Goal: Information Seeking & Learning: Learn about a topic

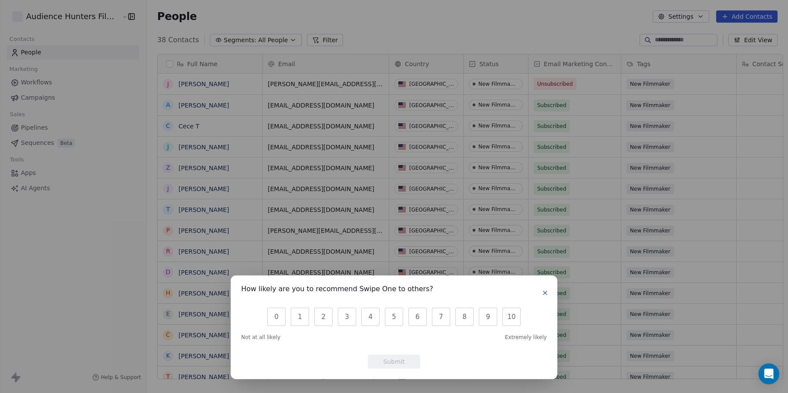
scroll to position [339, 640]
click at [545, 292] on icon "button" at bounding box center [545, 292] width 7 height 7
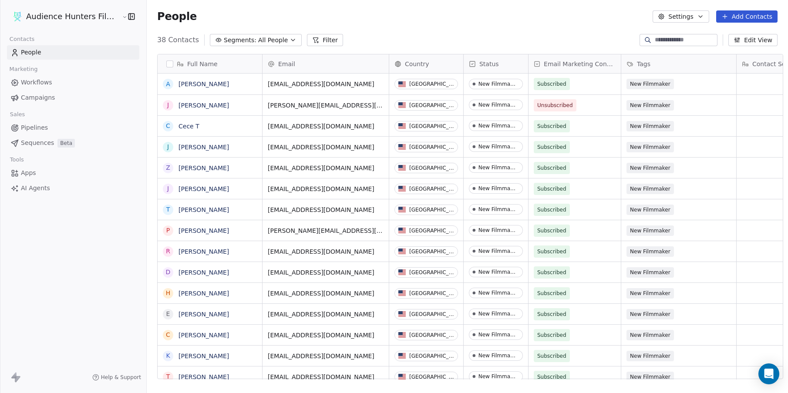
click at [41, 54] on link "People" at bounding box center [73, 52] width 132 height 14
click at [37, 81] on span "Workflows" at bounding box center [36, 82] width 31 height 9
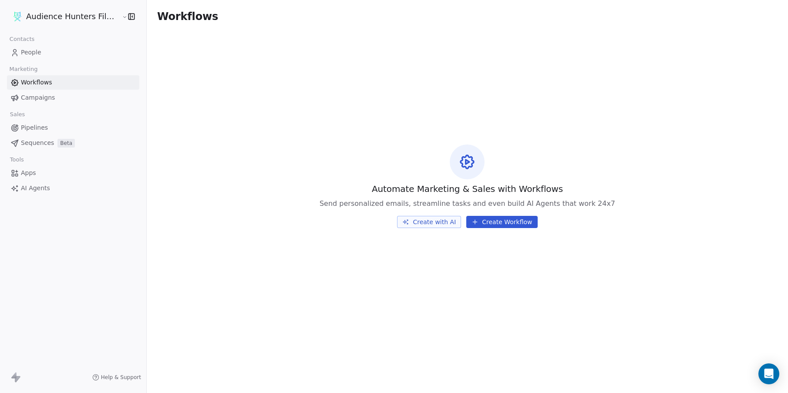
click at [34, 96] on span "Campaigns" at bounding box center [38, 97] width 34 height 9
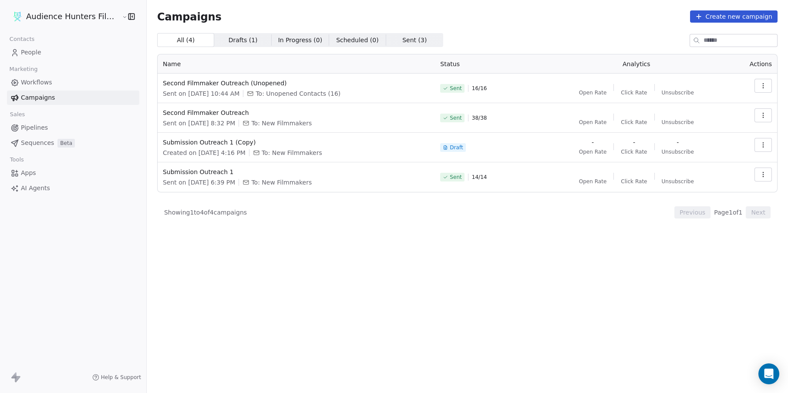
click at [34, 127] on span "Pipelines" at bounding box center [34, 127] width 27 height 9
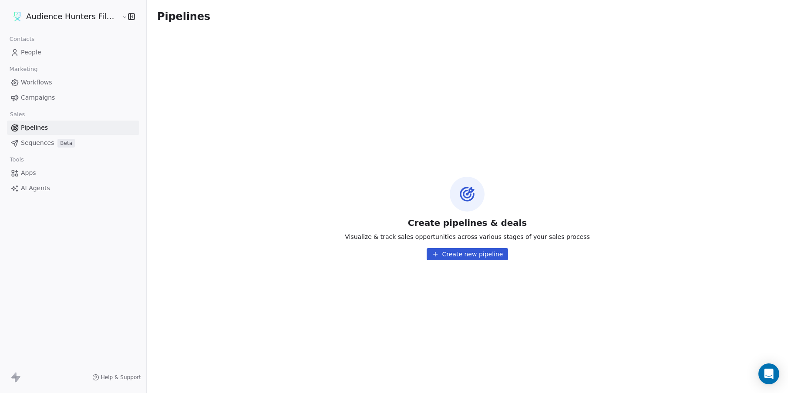
click at [30, 174] on span "Apps" at bounding box center [28, 172] width 15 height 9
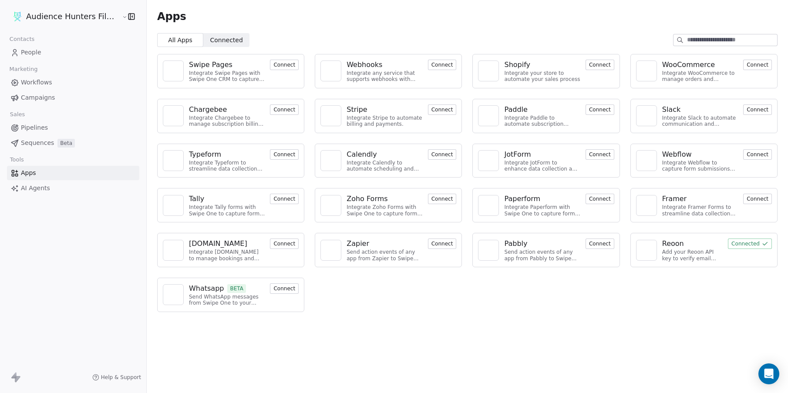
click at [32, 188] on span "AI Agents" at bounding box center [35, 188] width 29 height 9
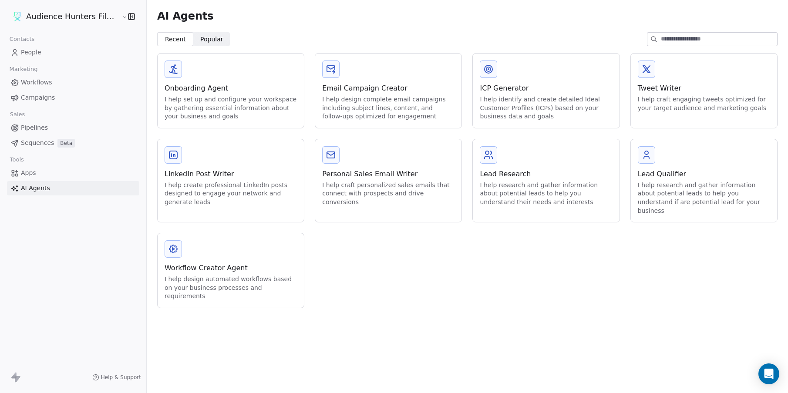
click at [57, 15] on html "Audience Hunters Film Festival Contacts People Marketing Workflows Campaigns Sa…" at bounding box center [394, 196] width 788 height 393
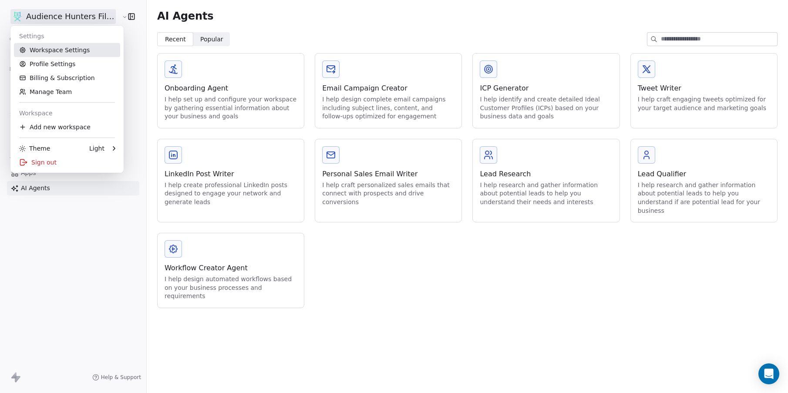
click at [63, 48] on link "Workspace Settings" at bounding box center [67, 50] width 106 height 14
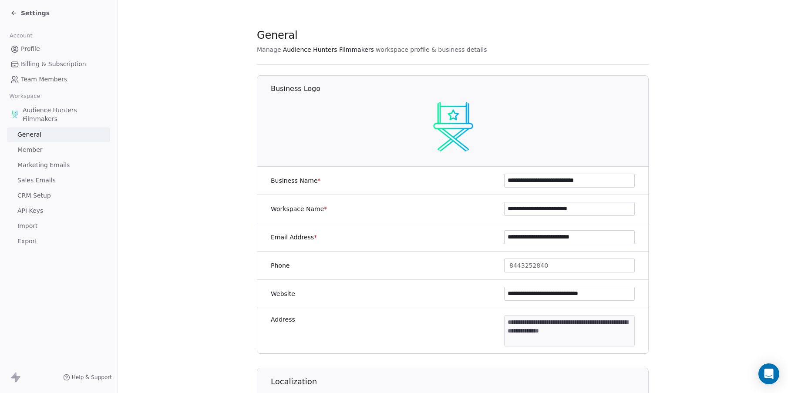
click at [41, 214] on span "API Keys" at bounding box center [30, 210] width 26 height 9
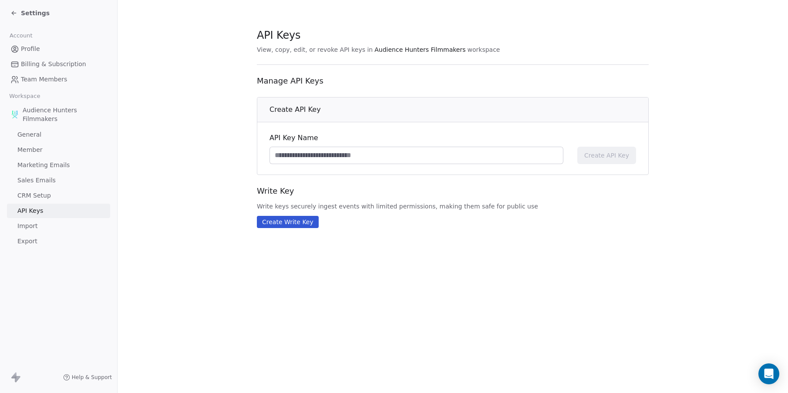
click at [297, 108] on span "Create API Key" at bounding box center [294, 109] width 51 height 10
click at [293, 159] on input at bounding box center [416, 155] width 293 height 17
type input "*********"
click at [592, 152] on span "Create API Key" at bounding box center [606, 155] width 45 height 9
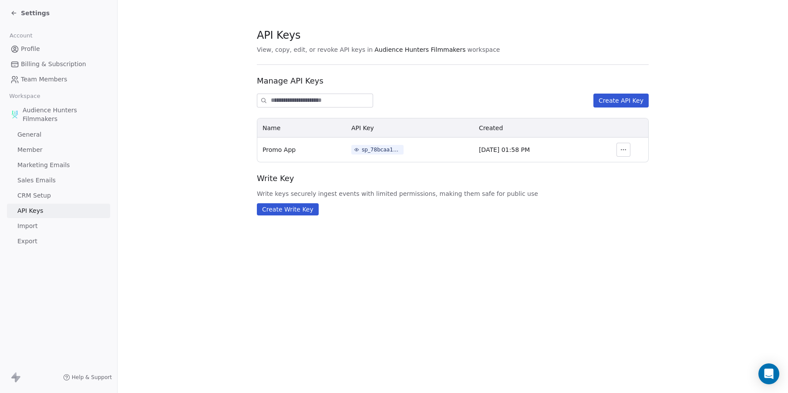
click at [624, 152] on icon "button" at bounding box center [623, 149] width 7 height 7
click at [374, 152] on div "sp_78bcaa19398e41c6990a91b496a76b24" at bounding box center [381, 150] width 39 height 8
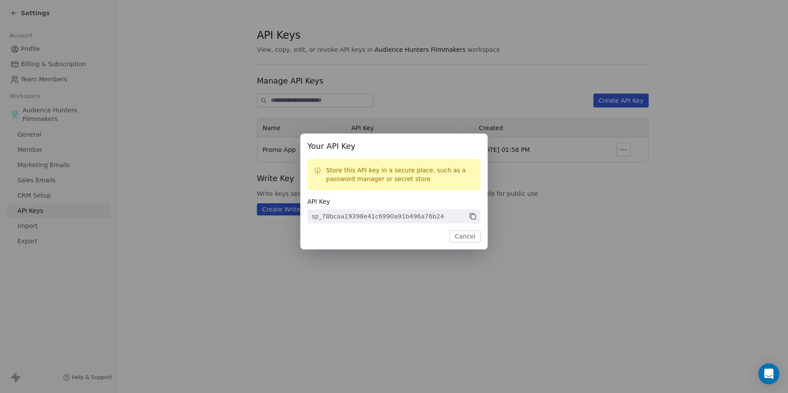
click at [473, 215] on icon at bounding box center [473, 217] width 4 height 4
click at [473, 237] on button "Cancel" at bounding box center [465, 236] width 31 height 12
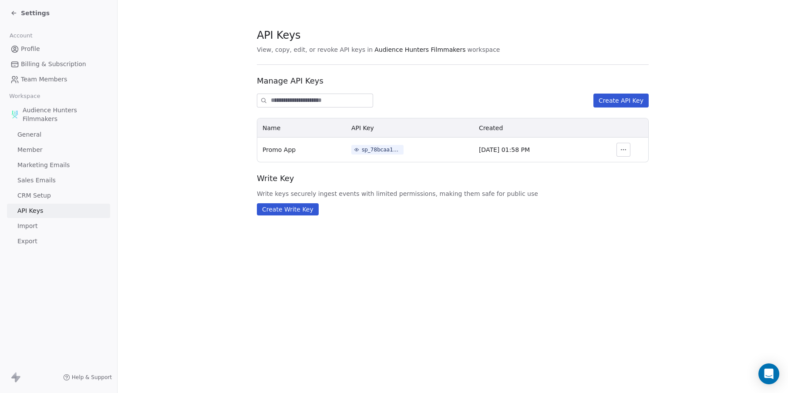
click at [37, 224] on span "Import" at bounding box center [27, 226] width 20 height 9
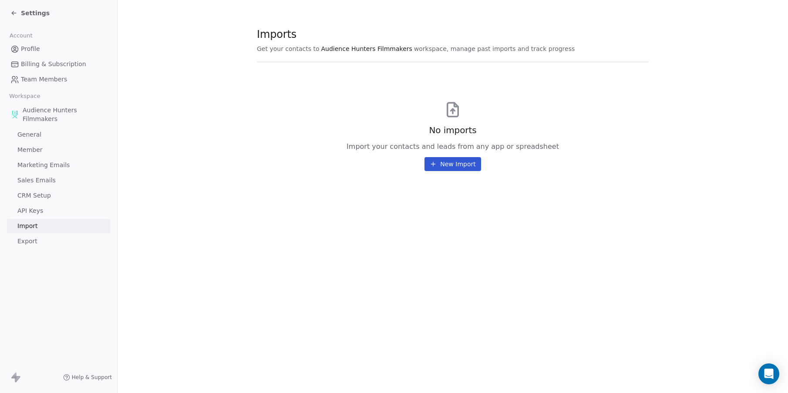
click at [35, 238] on span "Export" at bounding box center [27, 241] width 20 height 9
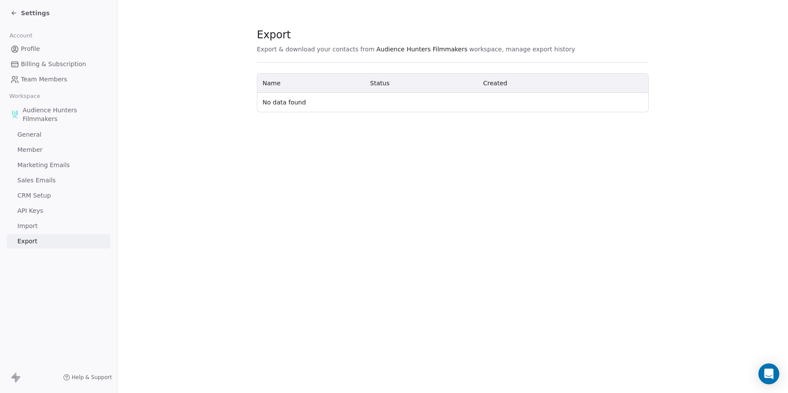
click at [47, 110] on span "Audience Hunters Filmmakers" at bounding box center [65, 114] width 84 height 17
click at [34, 51] on span "Profile" at bounding box center [30, 48] width 19 height 9
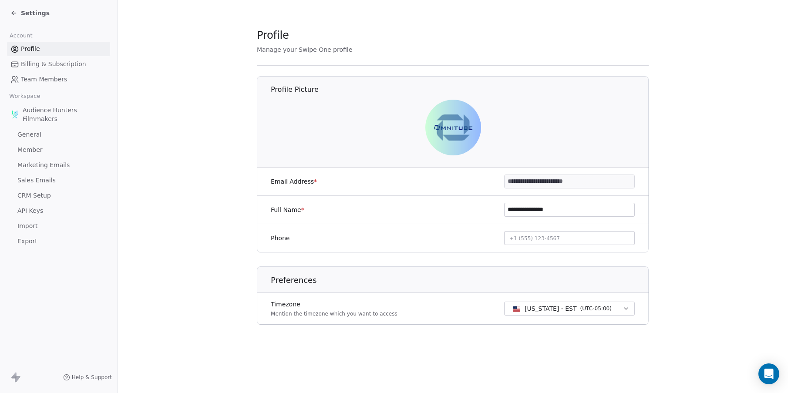
click at [33, 62] on span "Billing & Subscription" at bounding box center [53, 64] width 65 height 9
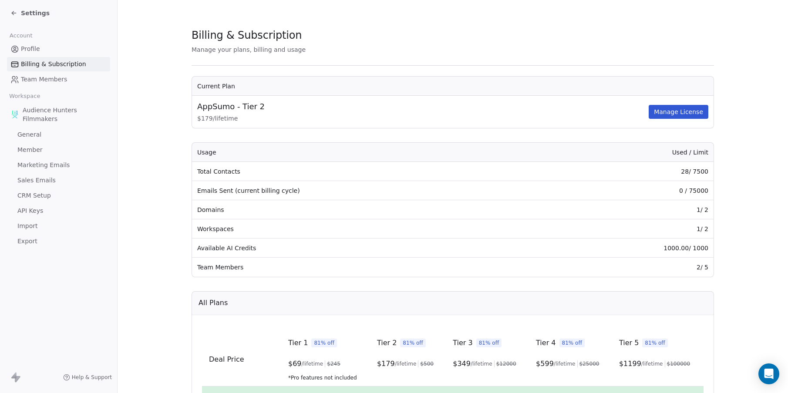
click at [40, 80] on span "Team Members" at bounding box center [44, 79] width 46 height 9
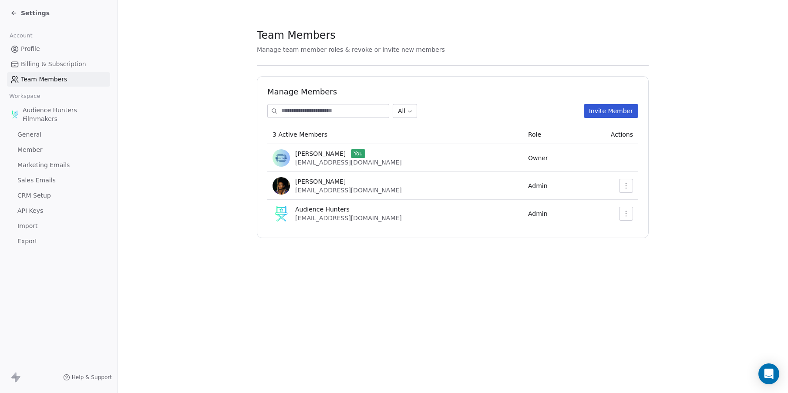
click at [34, 136] on span "General" at bounding box center [29, 134] width 24 height 9
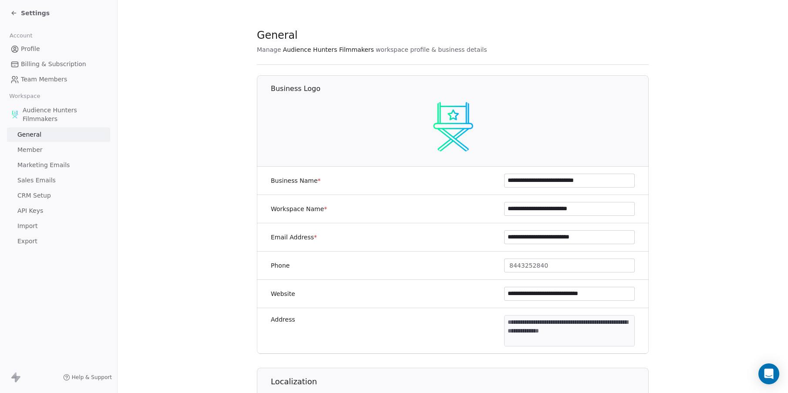
click at [35, 149] on span "Member" at bounding box center [29, 149] width 25 height 9
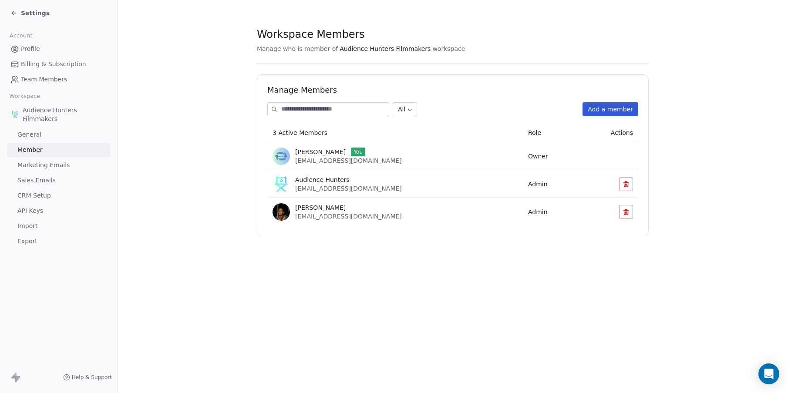
click at [36, 163] on span "Marketing Emails" at bounding box center [43, 165] width 52 height 9
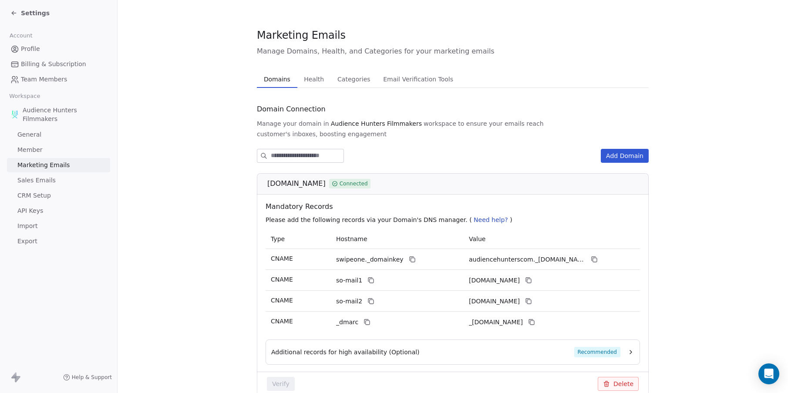
click at [36, 179] on span "Sales Emails" at bounding box center [36, 180] width 38 height 9
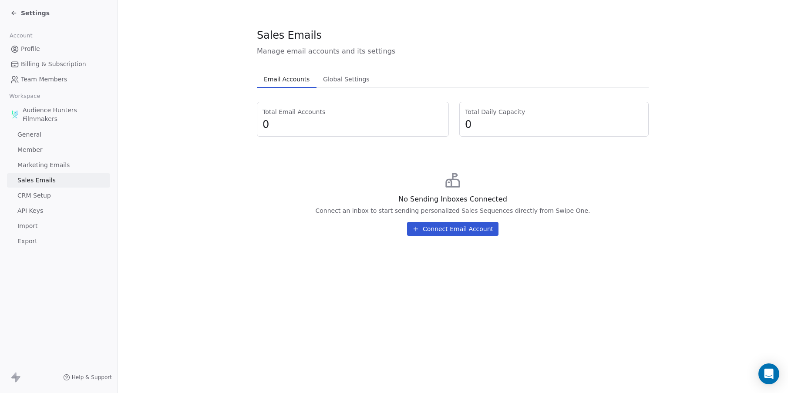
click at [30, 197] on span "CRM Setup" at bounding box center [34, 195] width 34 height 9
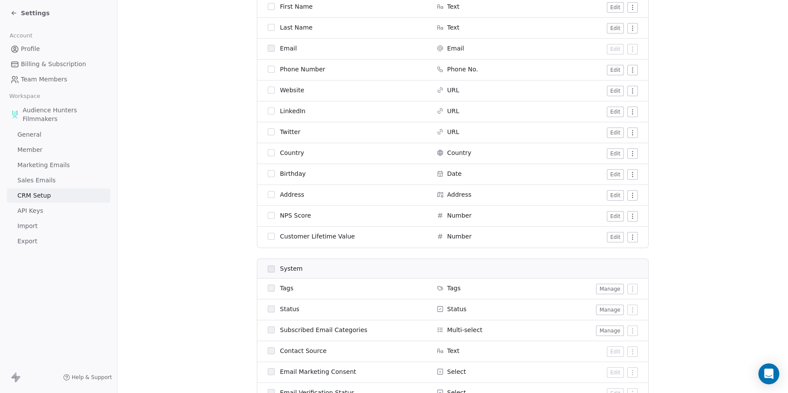
scroll to position [131, 0]
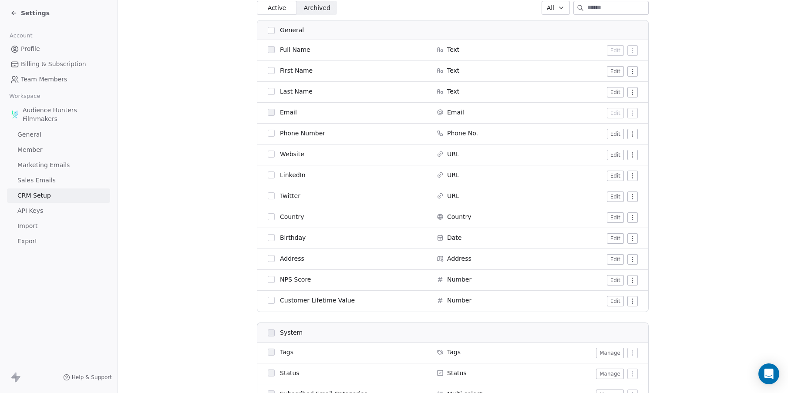
click at [45, 209] on link "API Keys" at bounding box center [58, 211] width 103 height 14
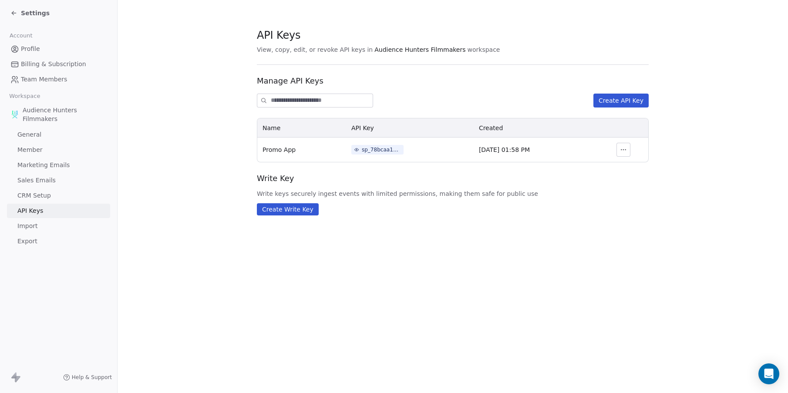
click at [37, 224] on span "Import" at bounding box center [27, 226] width 20 height 9
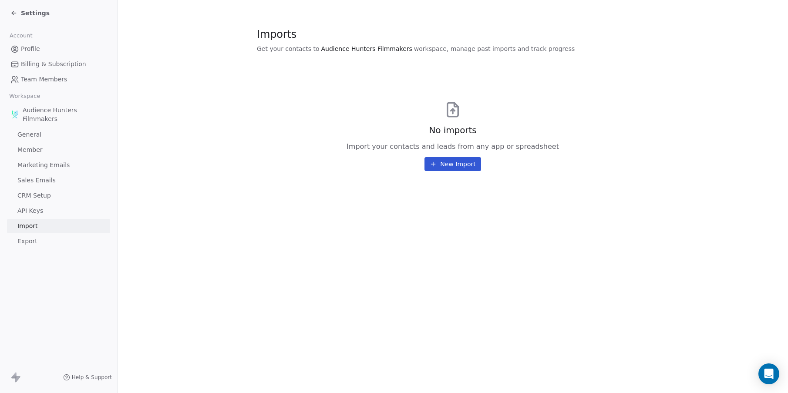
click at [26, 240] on span "Export" at bounding box center [27, 241] width 20 height 9
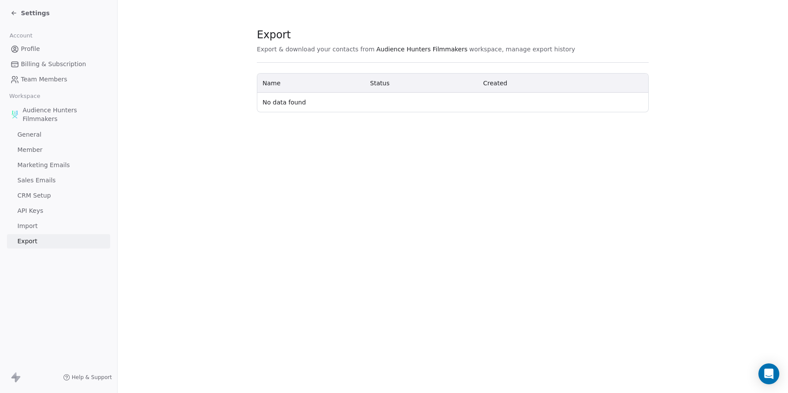
click at [29, 229] on span "Import" at bounding box center [27, 226] width 20 height 9
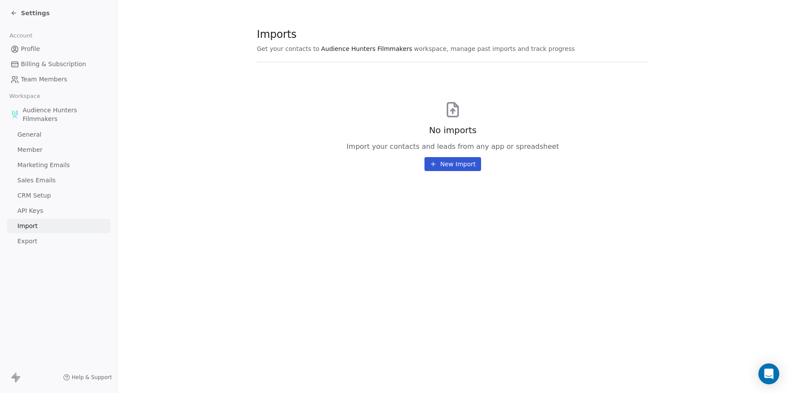
click at [29, 211] on span "API Keys" at bounding box center [30, 210] width 26 height 9
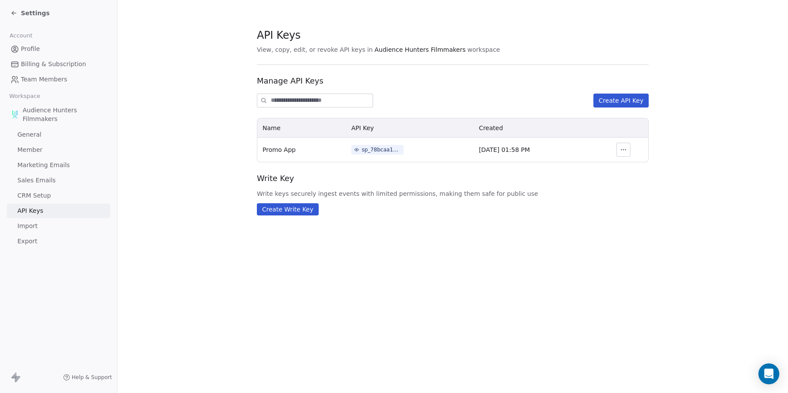
click at [39, 196] on span "CRM Setup" at bounding box center [34, 195] width 34 height 9
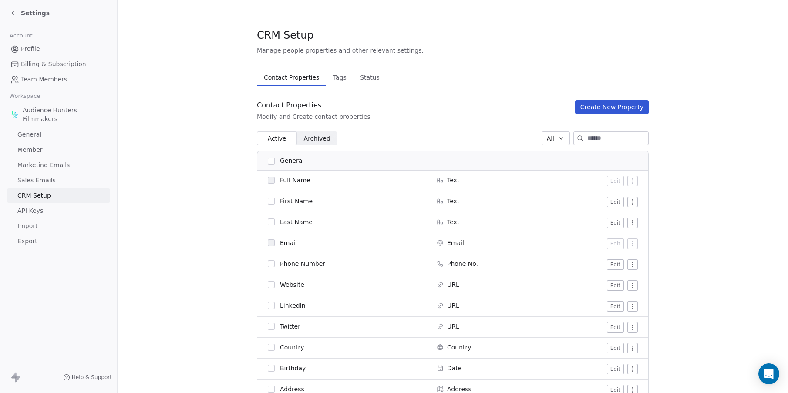
click at [330, 74] on span "Tags" at bounding box center [340, 77] width 20 height 12
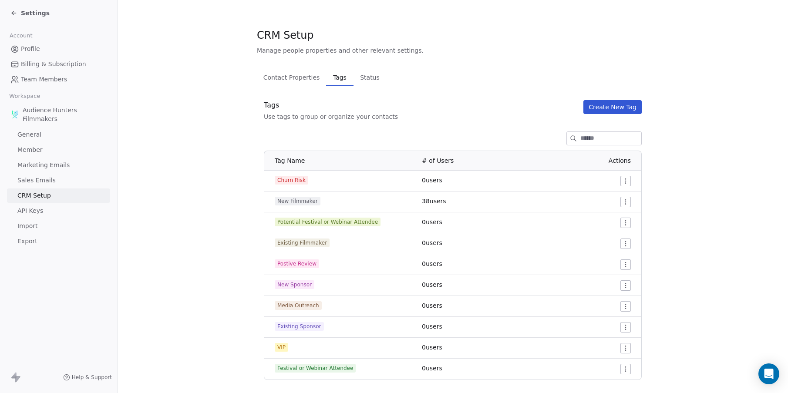
click at [365, 79] on span "Status" at bounding box center [370, 77] width 27 height 12
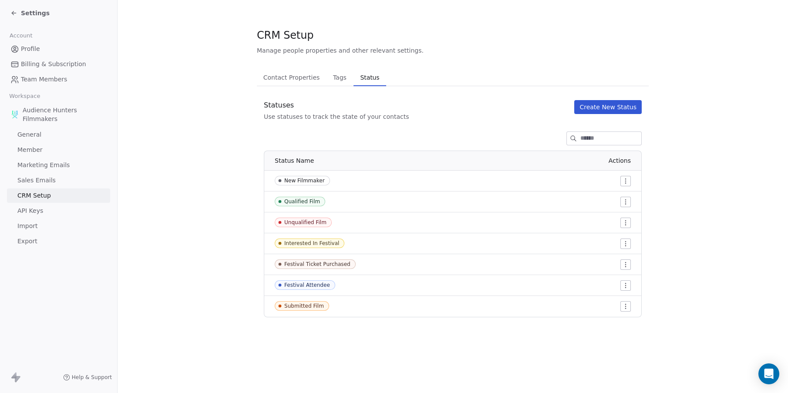
click at [626, 242] on html "Settings Account Profile Billing & Subscription Team Members Workspace Audience…" at bounding box center [394, 196] width 788 height 393
click at [619, 261] on div "Edit" at bounding box center [609, 261] width 41 height 14
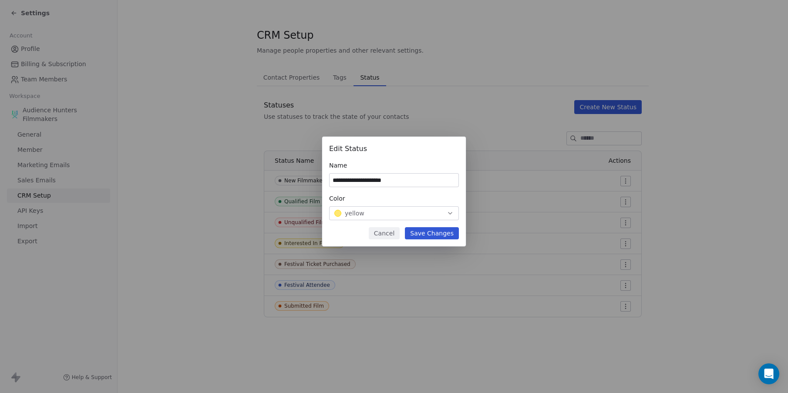
click at [407, 178] on input "**********" at bounding box center [394, 180] width 129 height 13
click at [427, 232] on button "Save Changes" at bounding box center [432, 233] width 54 height 12
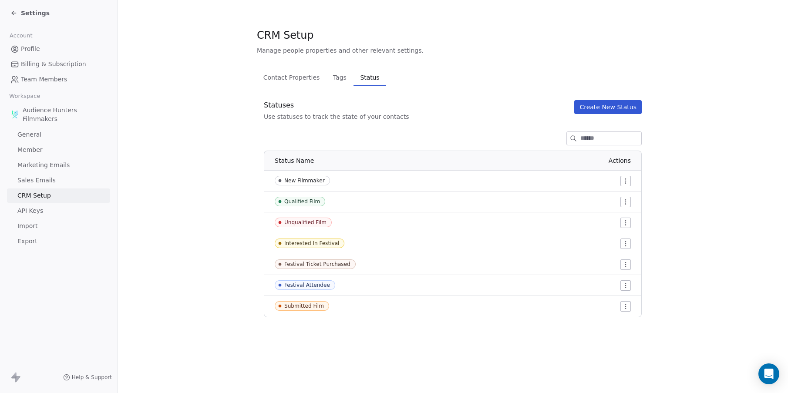
click at [210, 210] on section "CRM Setup Manage people properties and other relevant settings. Contact Propert…" at bounding box center [453, 172] width 670 height 345
click at [298, 81] on span "Contact Properties" at bounding box center [292, 77] width 64 height 12
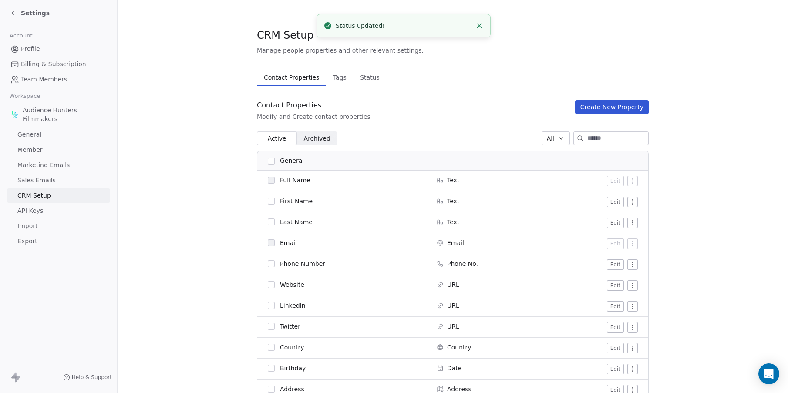
click at [331, 76] on span "Tags" at bounding box center [340, 77] width 20 height 12
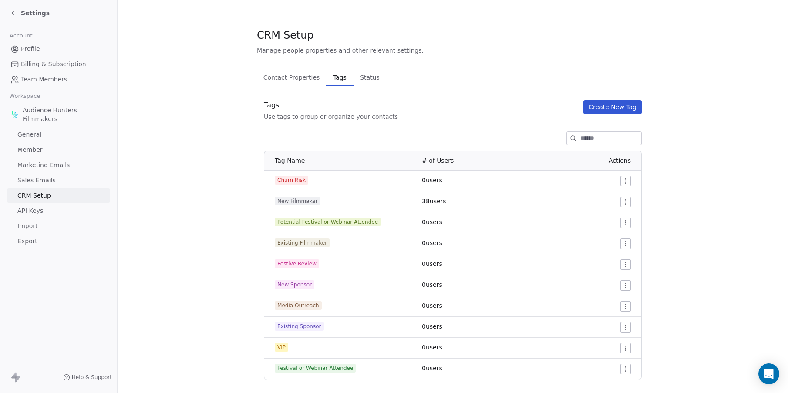
click at [359, 81] on span "Status" at bounding box center [370, 77] width 27 height 12
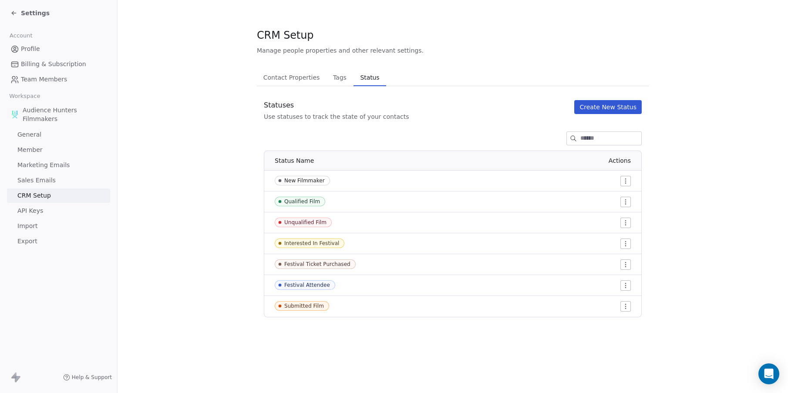
click at [37, 13] on span "Settings" at bounding box center [35, 13] width 29 height 9
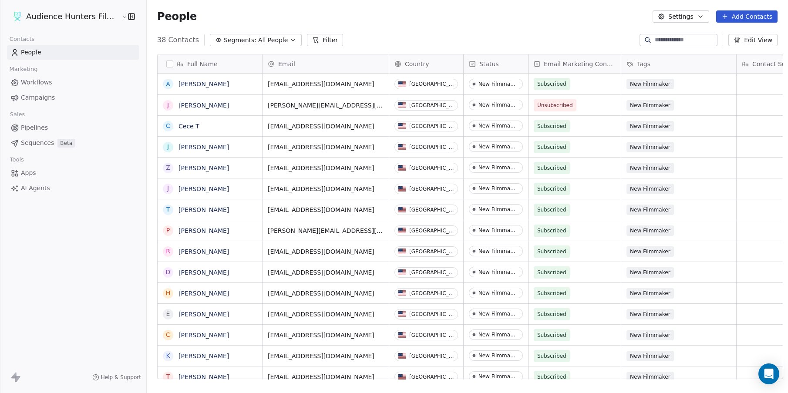
scroll to position [339, 640]
click at [38, 84] on span "Workflows" at bounding box center [36, 82] width 31 height 9
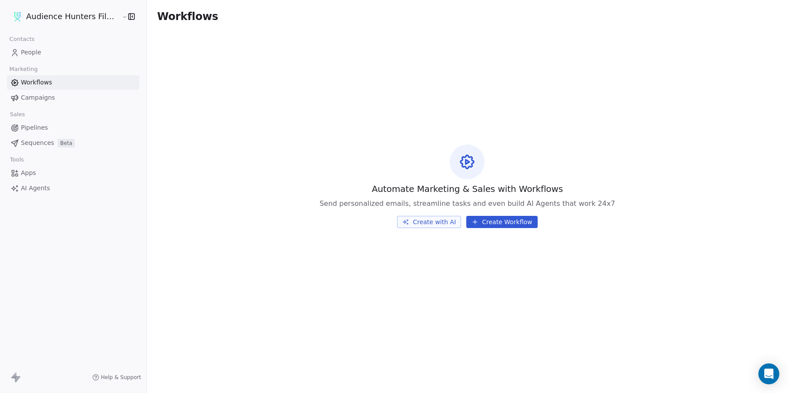
click at [76, 16] on html "Audience Hunters Film Festival Contacts People Marketing Workflows Campaigns Sa…" at bounding box center [394, 196] width 788 height 393
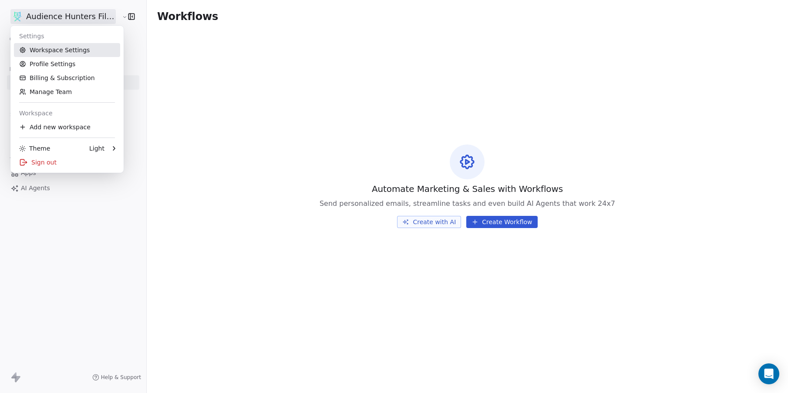
click at [67, 53] on link "Workspace Settings" at bounding box center [67, 50] width 106 height 14
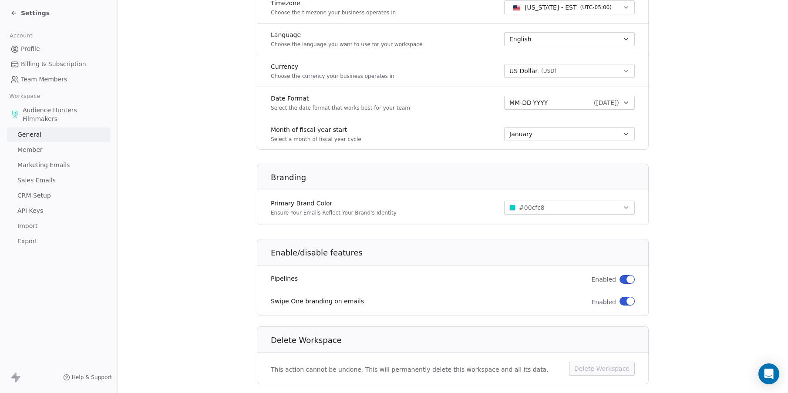
scroll to position [422, 0]
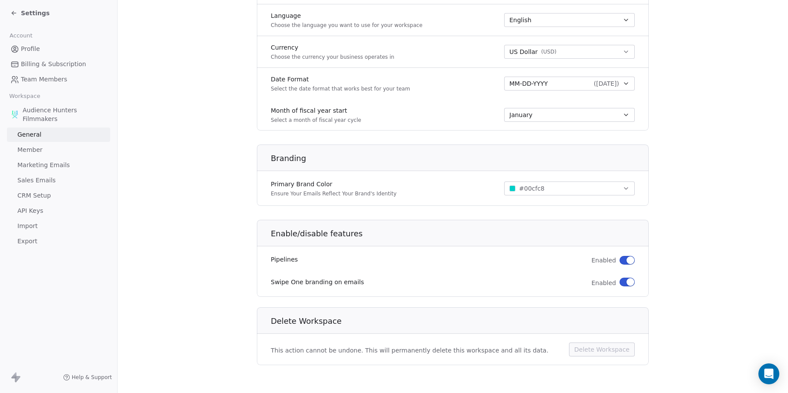
click at [621, 282] on button "button" at bounding box center [626, 282] width 15 height 9
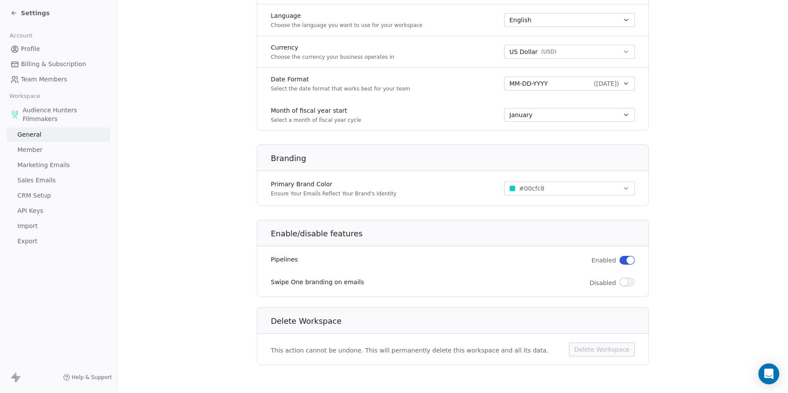
click at [8, 9] on div "Settings" at bounding box center [58, 13] width 117 height 26
click at [14, 12] on icon at bounding box center [13, 13] width 7 height 7
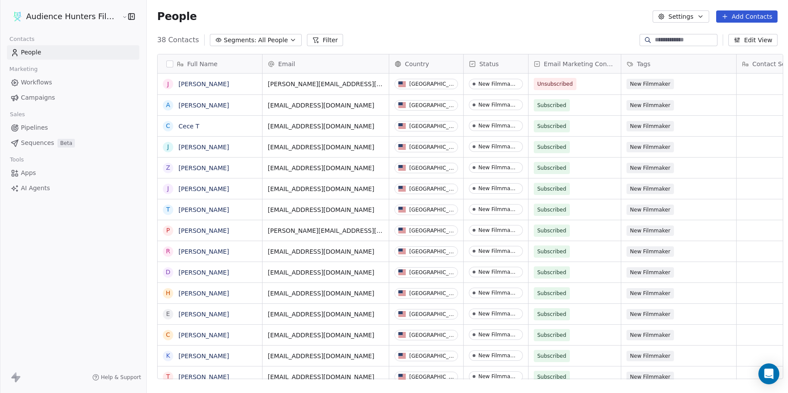
scroll to position [339, 640]
click at [127, 15] on icon "button" at bounding box center [131, 16] width 9 height 9
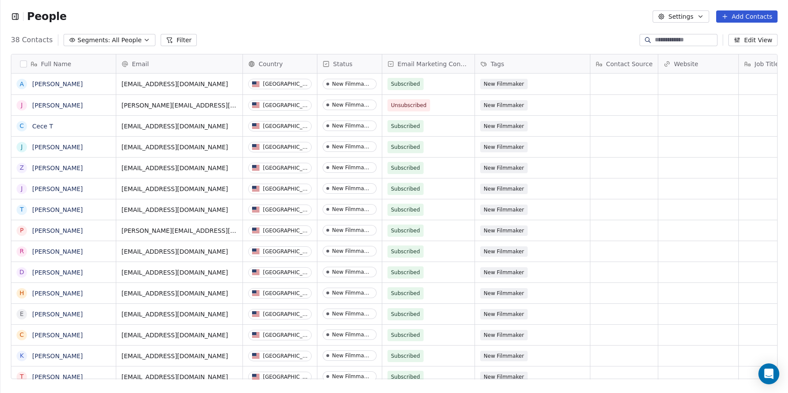
scroll to position [7, 7]
click at [16, 15] on icon "button" at bounding box center [15, 16] width 9 height 9
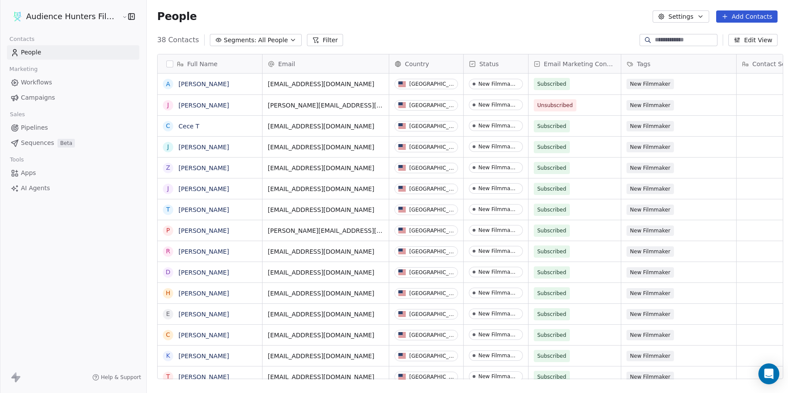
scroll to position [339, 640]
click at [79, 16] on html "Audience Hunters Film Festival Contacts People Marketing Workflows Campaigns Sa…" at bounding box center [394, 196] width 788 height 393
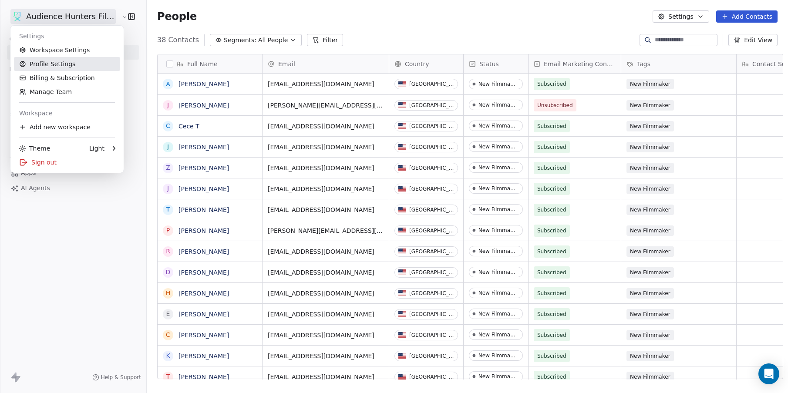
click at [64, 64] on link "Profile Settings" at bounding box center [67, 64] width 106 height 14
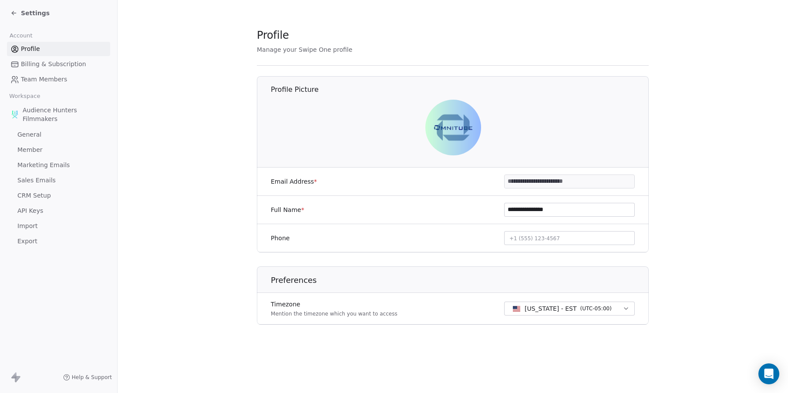
click at [17, 13] on icon at bounding box center [13, 13] width 7 height 7
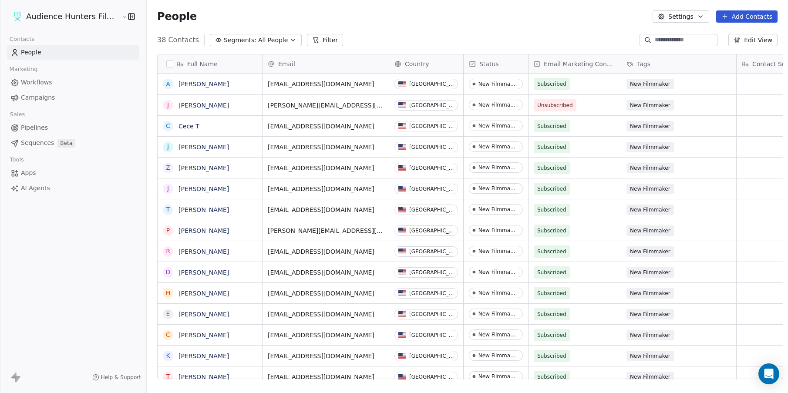
scroll to position [339, 640]
click at [121, 376] on span "Help & Support" at bounding box center [121, 377] width 40 height 7
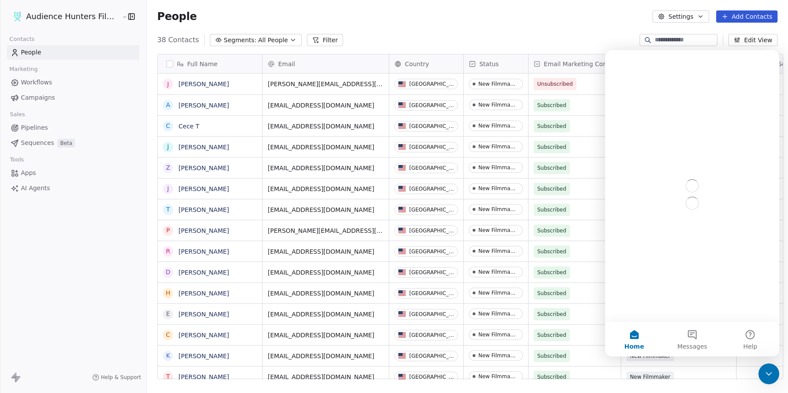
scroll to position [0, 0]
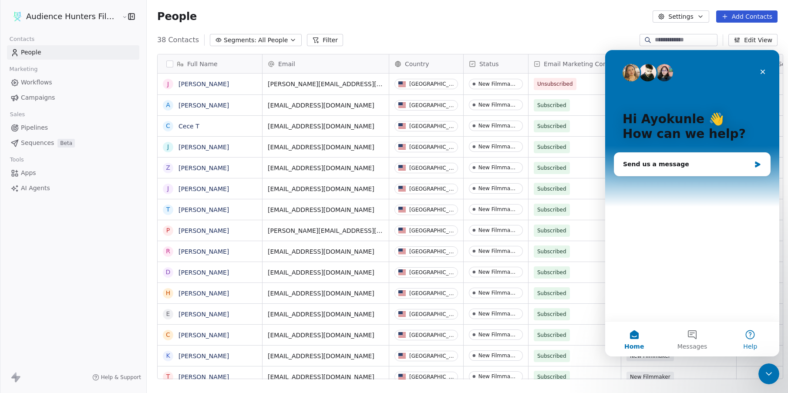
click at [749, 334] on button "Help" at bounding box center [750, 339] width 58 height 35
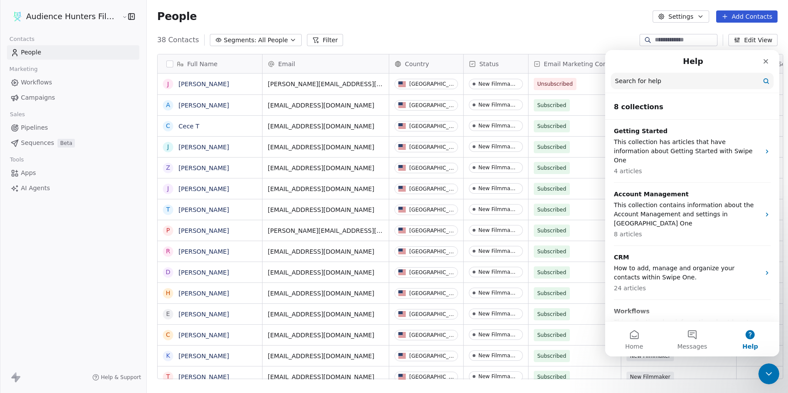
click at [688, 84] on input "Search for help" at bounding box center [692, 81] width 163 height 17
type input "**********"
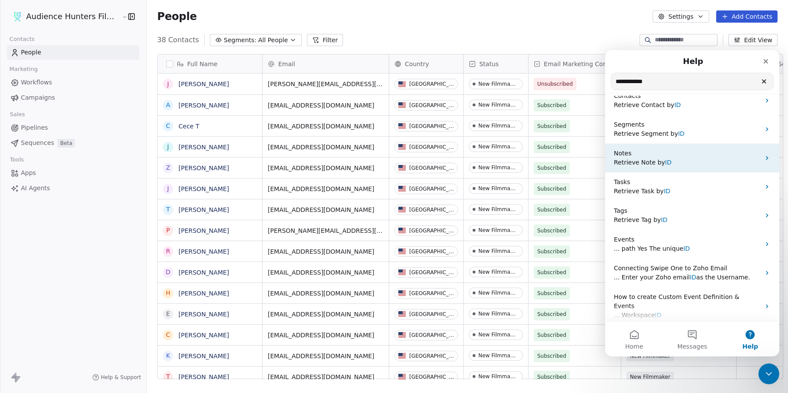
scroll to position [67, 0]
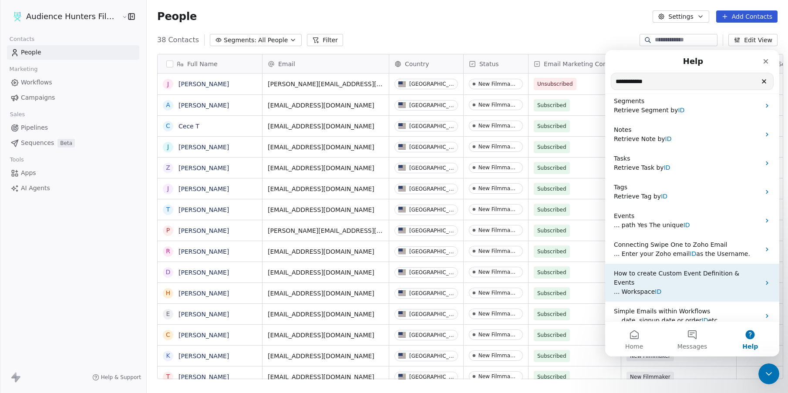
click at [703, 287] on div "How to create Custom Event Definition & Events ... Workspace ID" at bounding box center [692, 283] width 174 height 38
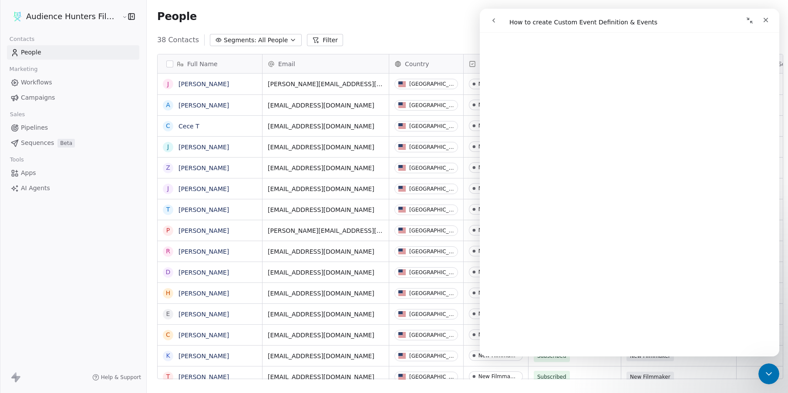
scroll to position [0, 0]
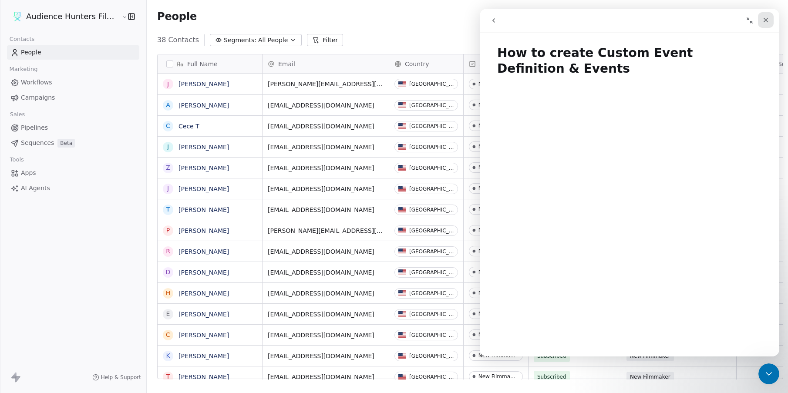
click at [772, 20] on div "Close" at bounding box center [766, 20] width 16 height 16
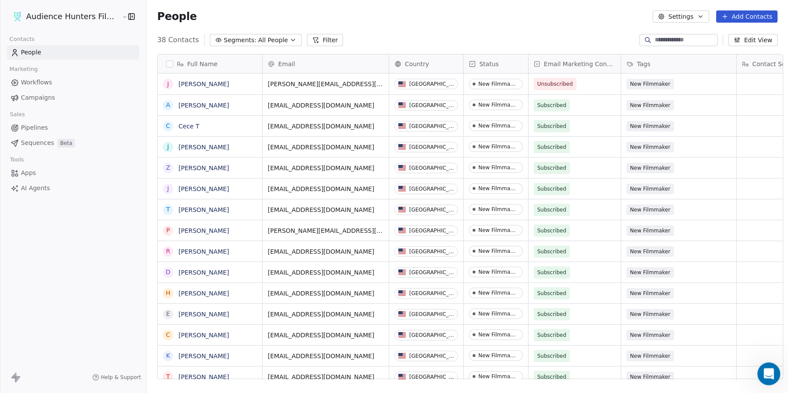
click at [771, 374] on icon "Open Intercom Messenger" at bounding box center [768, 373] width 14 height 14
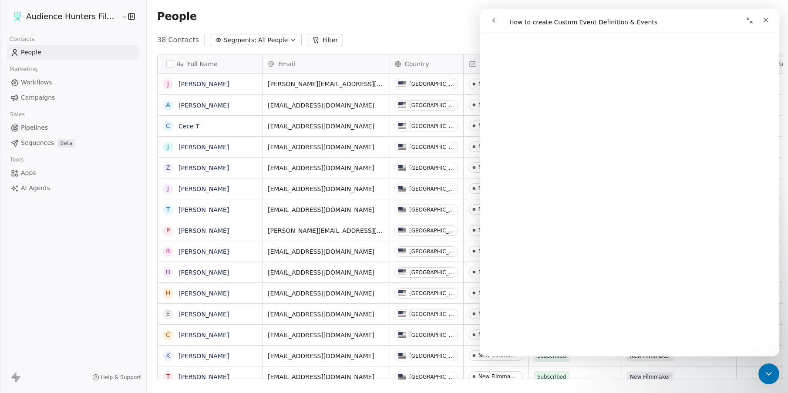
scroll to position [522, 0]
click at [493, 24] on button "go back" at bounding box center [493, 20] width 17 height 17
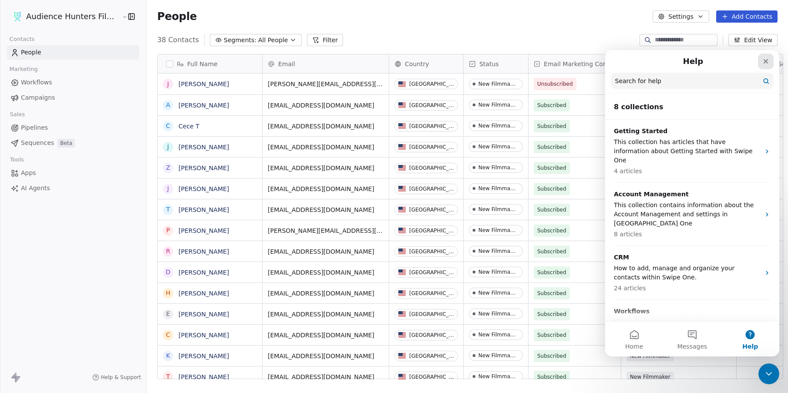
click at [768, 63] on icon "Close" at bounding box center [765, 61] width 7 height 7
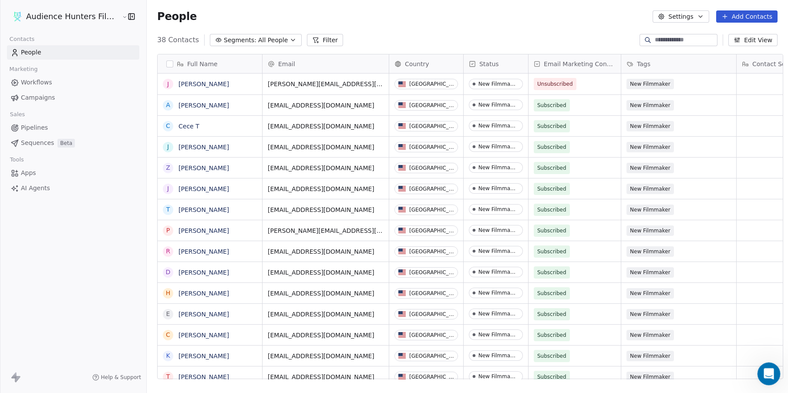
click at [767, 366] on icon "Open Intercom Messenger" at bounding box center [768, 373] width 14 height 14
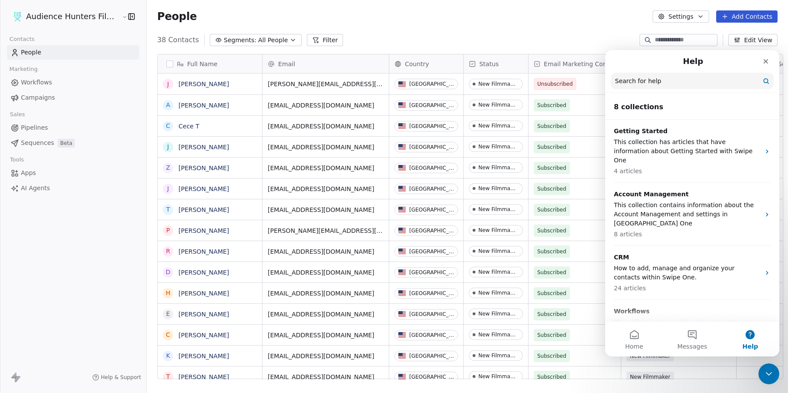
click at [671, 83] on input "Search for help" at bounding box center [692, 81] width 163 height 17
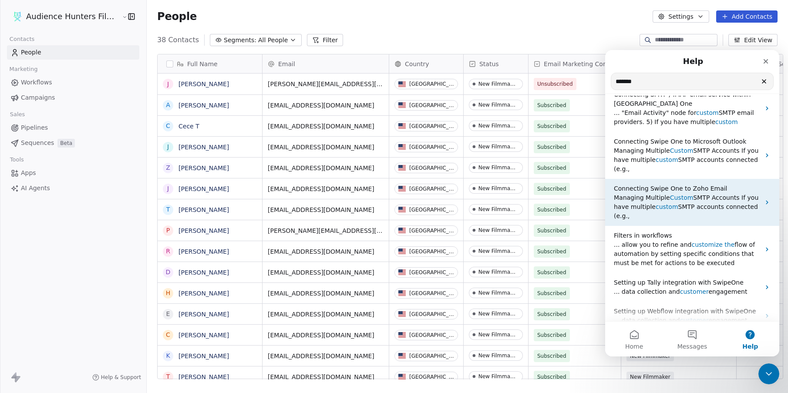
scroll to position [0, 0]
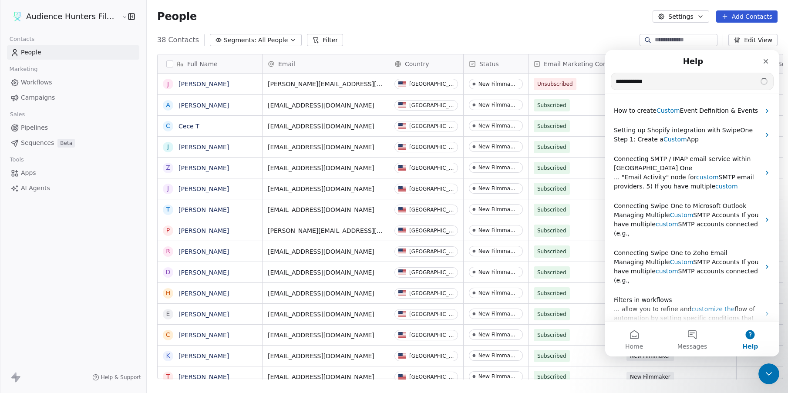
type input "**********"
